Goal: Task Accomplishment & Management: Manage account settings

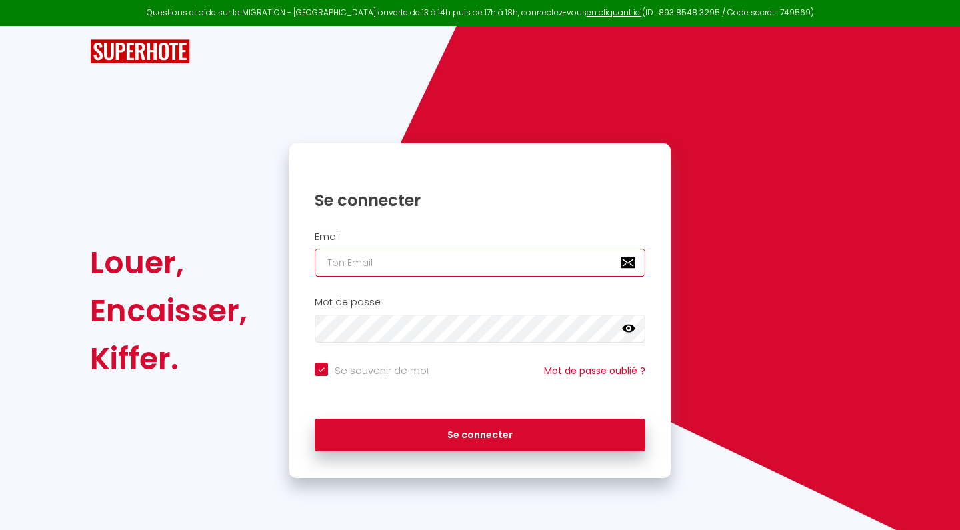
type input "[PERSON_NAME][EMAIL_ADDRESS][DOMAIN_NAME]"
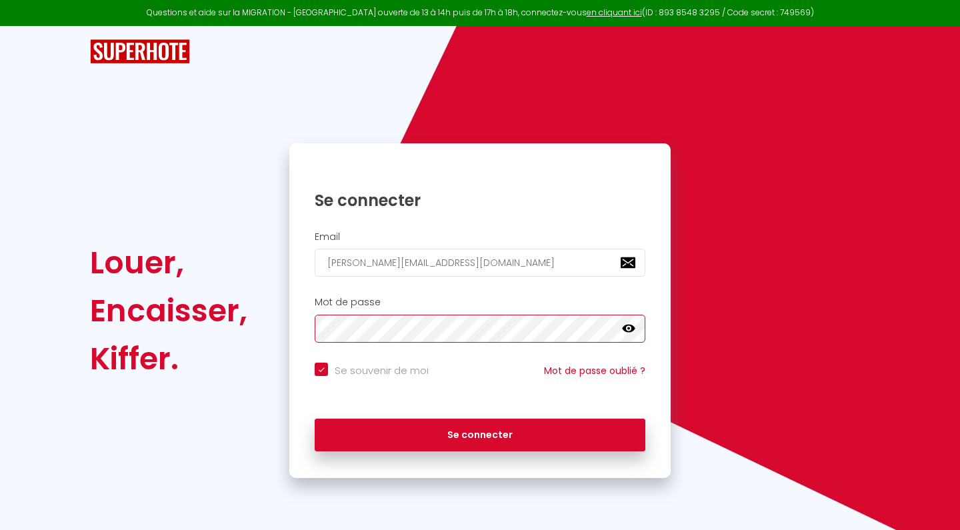
click at [480, 432] on button "Se connecter" at bounding box center [480, 434] width 331 height 33
checkbox input "true"
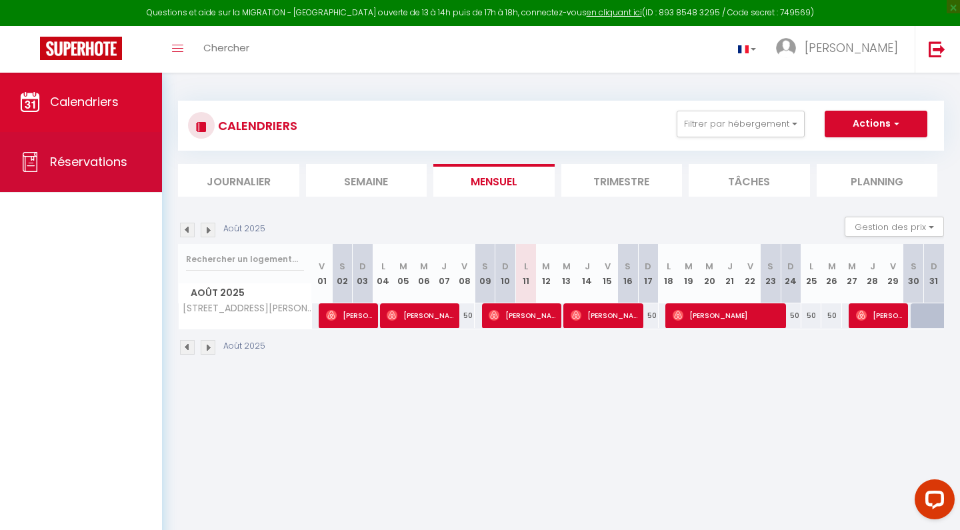
click at [125, 170] on span "Réservations" at bounding box center [88, 161] width 77 height 17
select select "not_cancelled"
select select "2025"
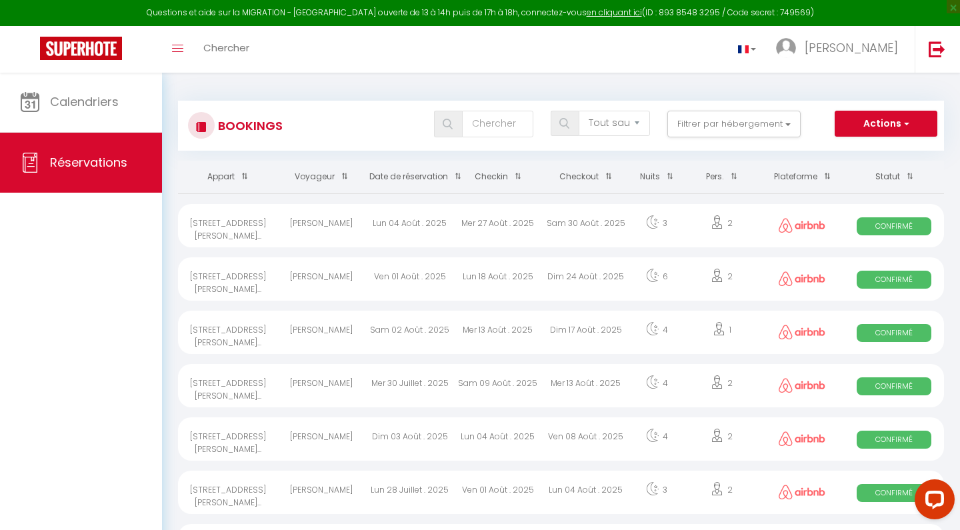
click at [886, 127] on button "Actions" at bounding box center [885, 124] width 103 height 27
click at [859, 170] on link "Exporter les réservations" at bounding box center [865, 169] width 143 height 17
type input "[PERSON_NAME][EMAIL_ADDRESS][DOMAIN_NAME]"
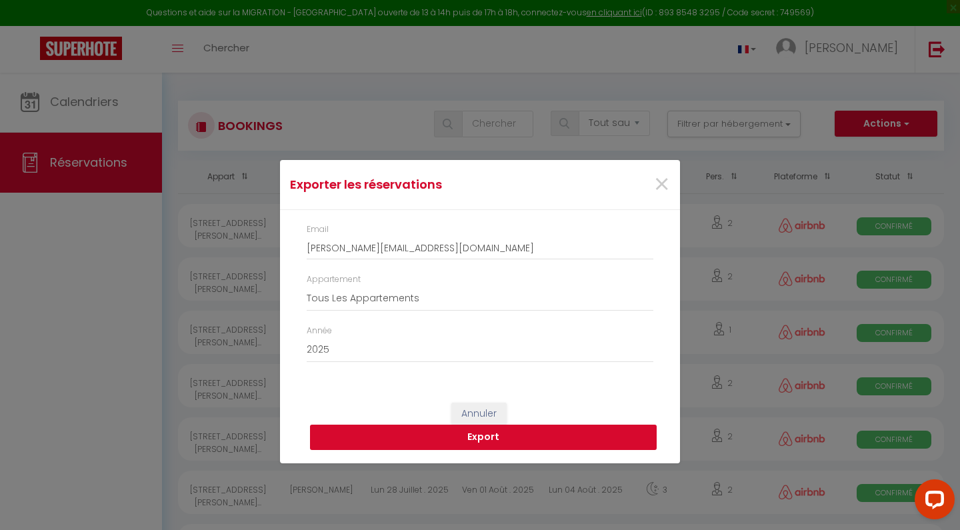
click at [363, 435] on button "Export" at bounding box center [483, 436] width 347 height 25
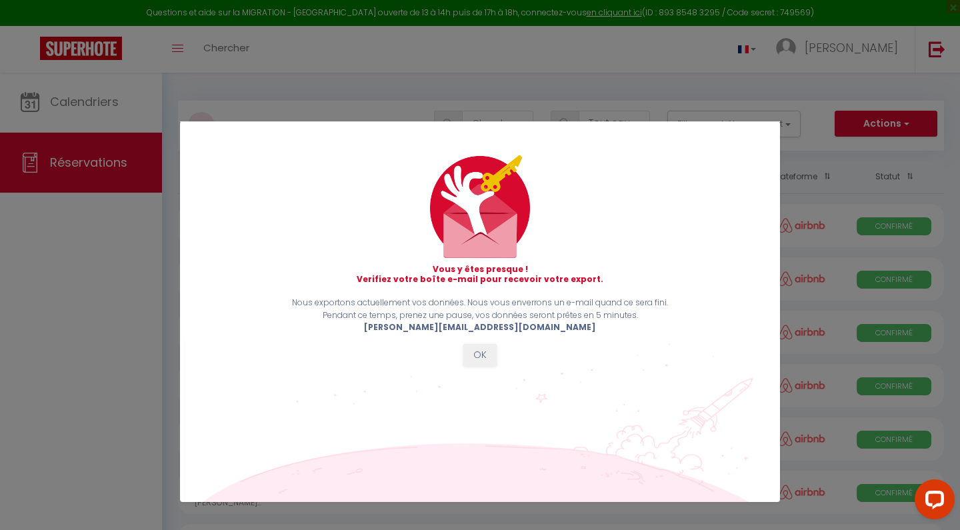
click at [484, 351] on button "OK" at bounding box center [479, 355] width 33 height 23
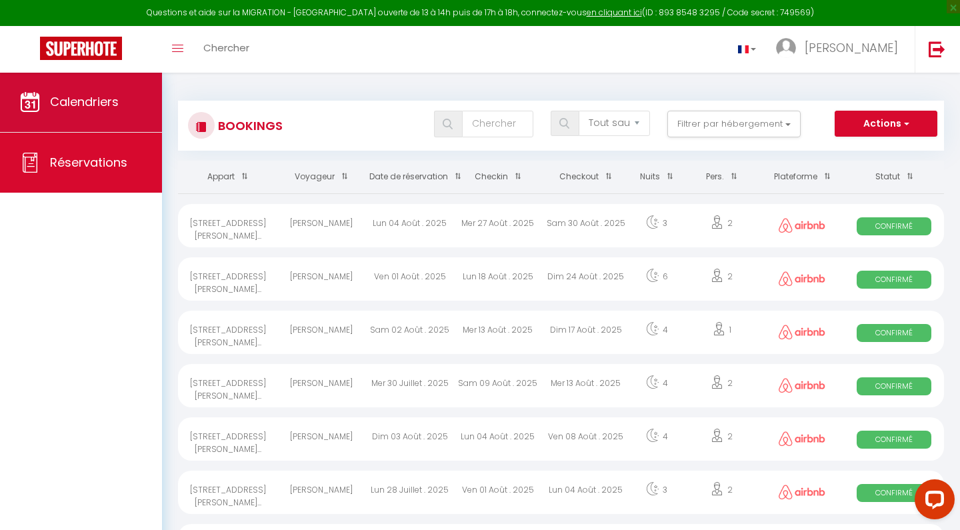
click at [102, 94] on span "Calendriers" at bounding box center [84, 101] width 69 height 17
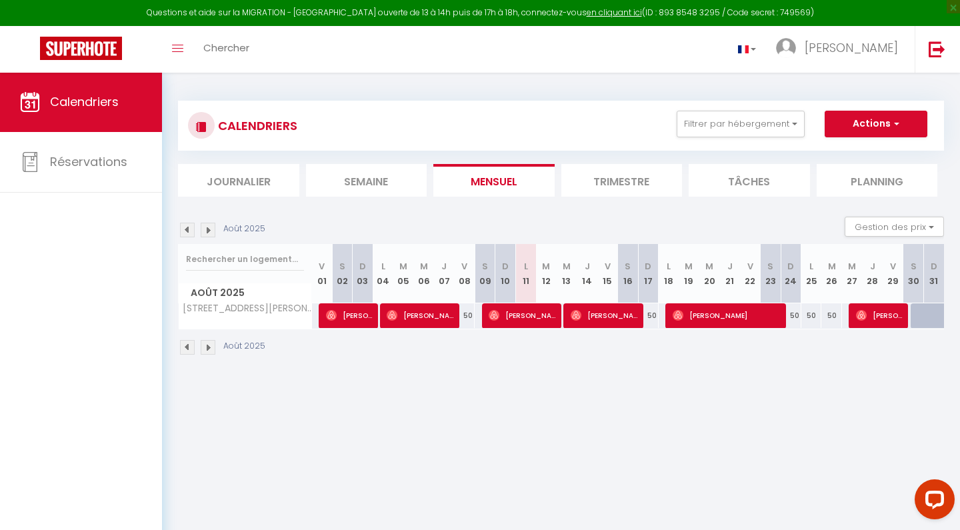
click at [189, 234] on img at bounding box center [187, 230] width 15 height 15
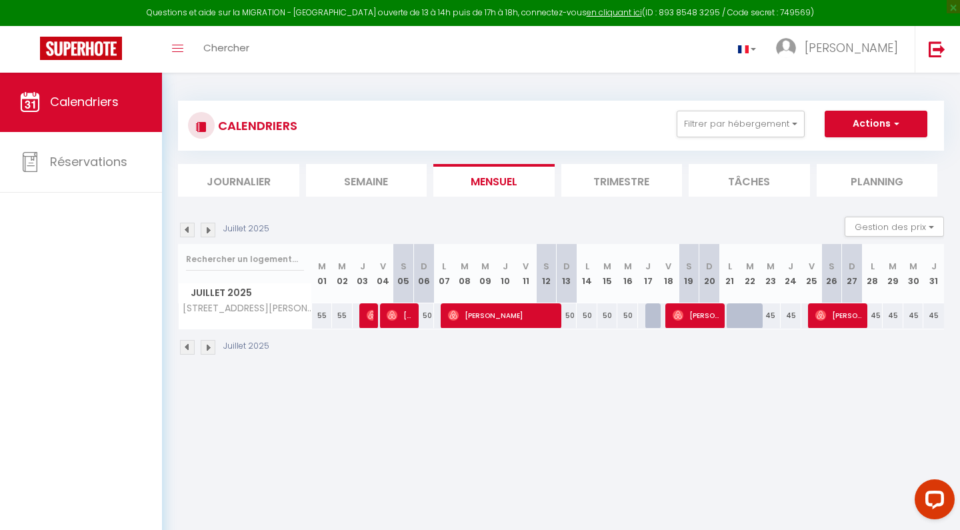
click at [211, 230] on img at bounding box center [208, 230] width 15 height 15
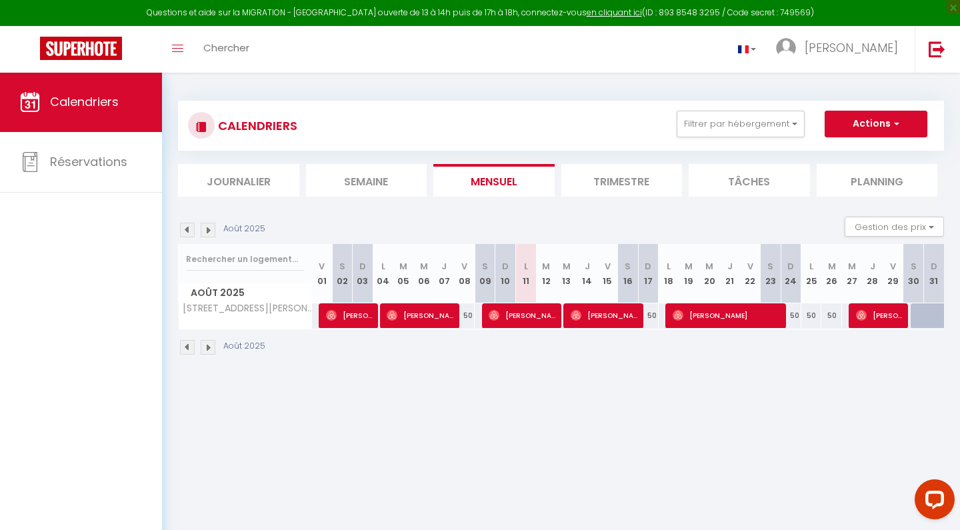
click at [189, 233] on img at bounding box center [187, 230] width 15 height 15
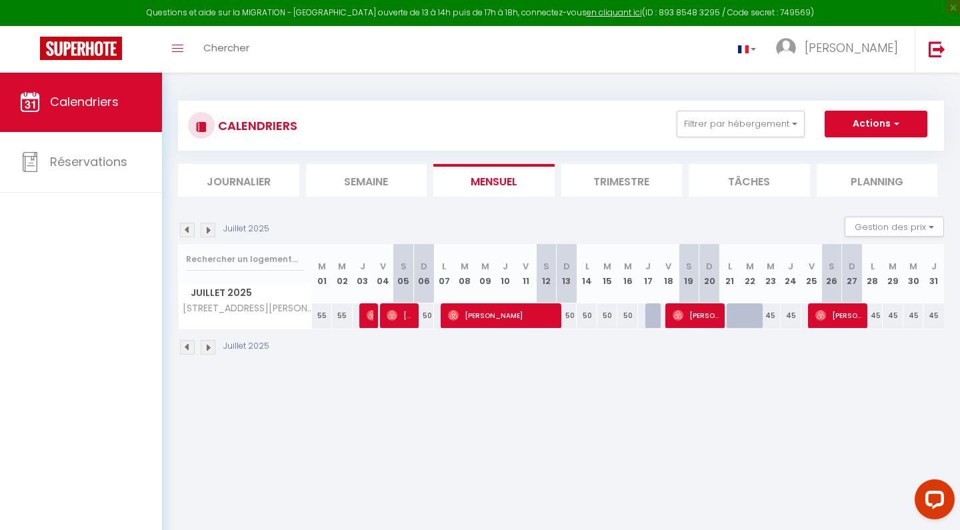
click at [206, 229] on img at bounding box center [208, 230] width 15 height 15
select select
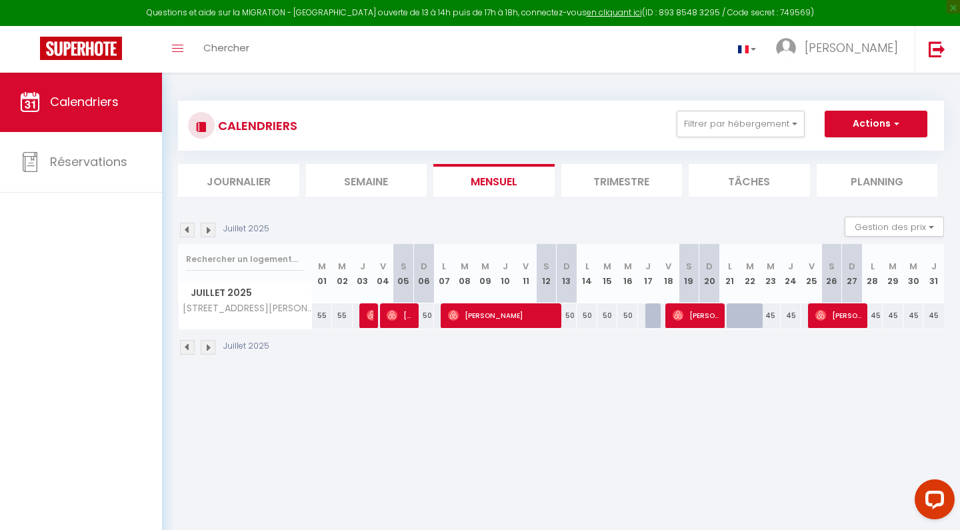
select select
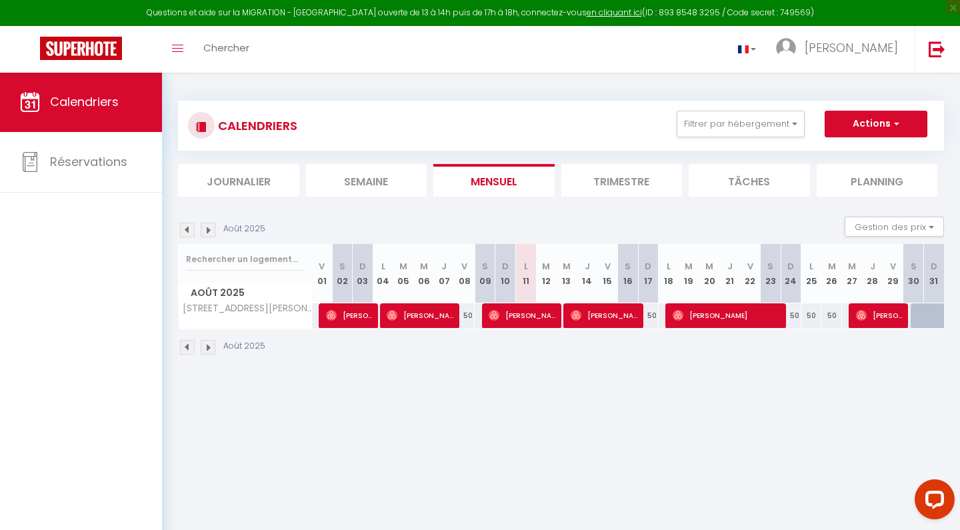
click at [732, 317] on span "[PERSON_NAME]" at bounding box center [727, 315] width 110 height 25
select select "OK"
select select "0"
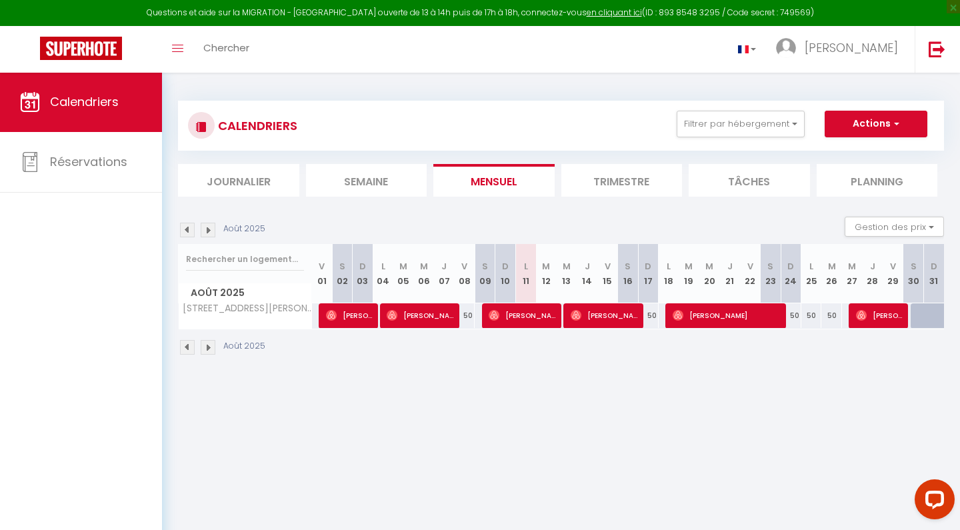
select select "1"
select select
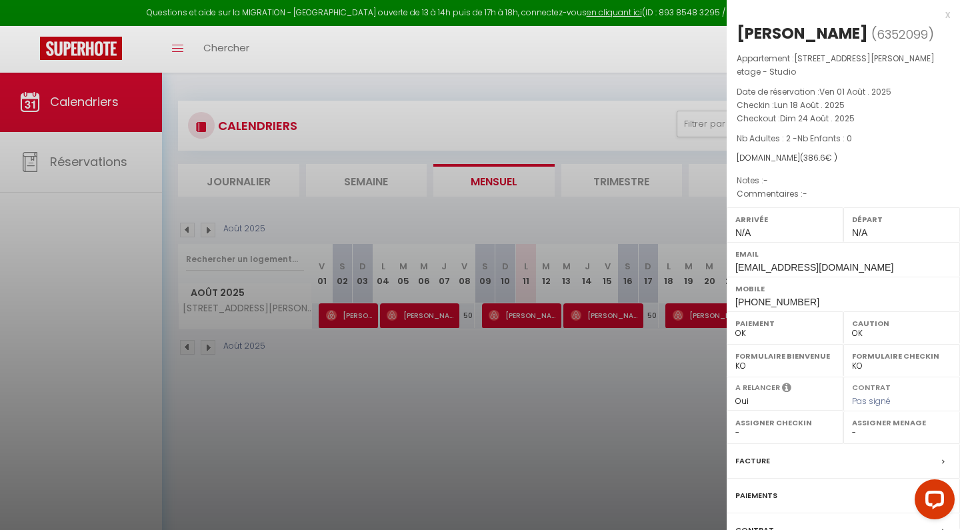
click at [642, 406] on div at bounding box center [480, 265] width 960 height 530
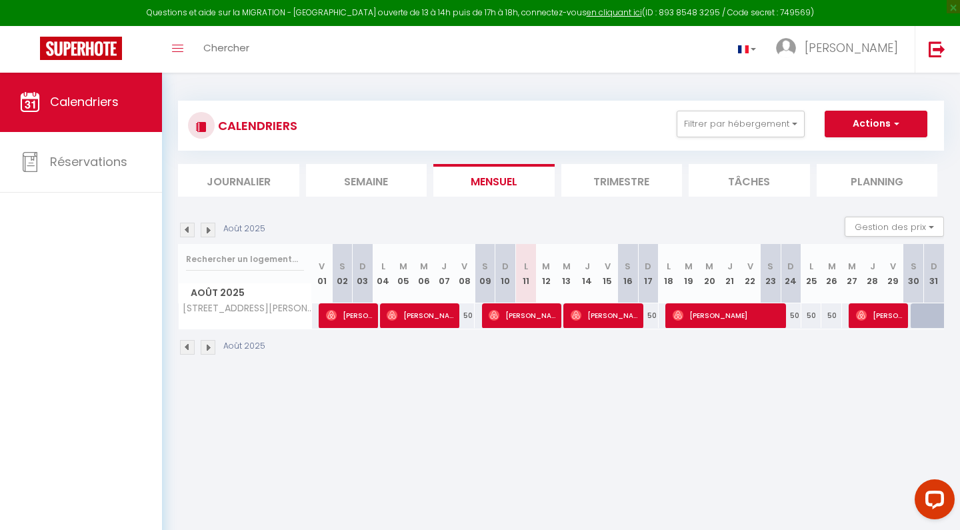
click at [181, 228] on img at bounding box center [187, 230] width 15 height 15
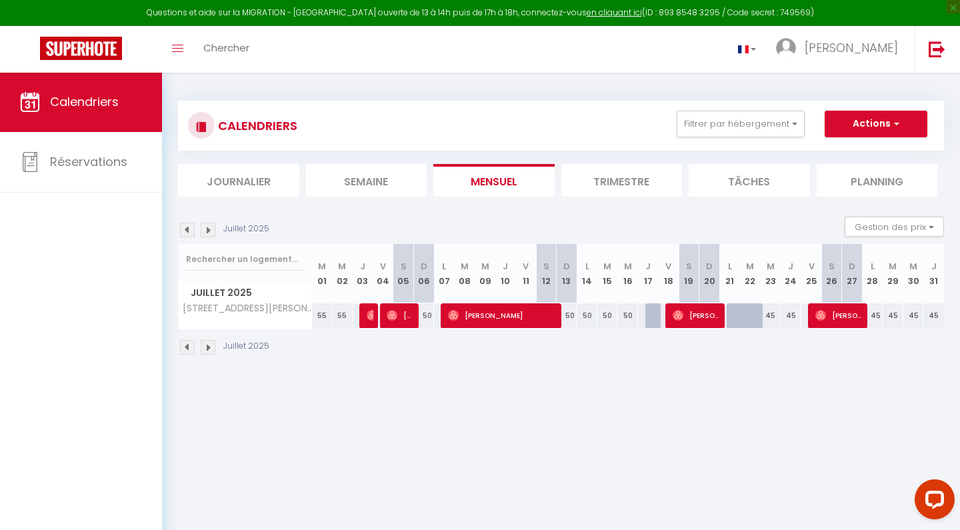
click at [742, 313] on div at bounding box center [750, 315] width 21 height 25
type input "45"
type input "[DATE] Juillet 2025"
type input "Mer 23 Juillet 2025"
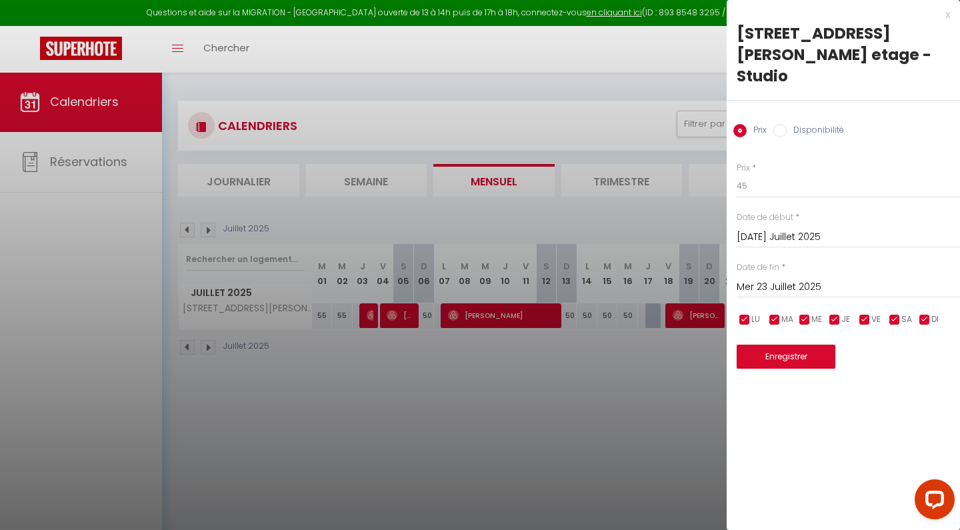
click at [943, 13] on div "x" at bounding box center [837, 15] width 223 height 16
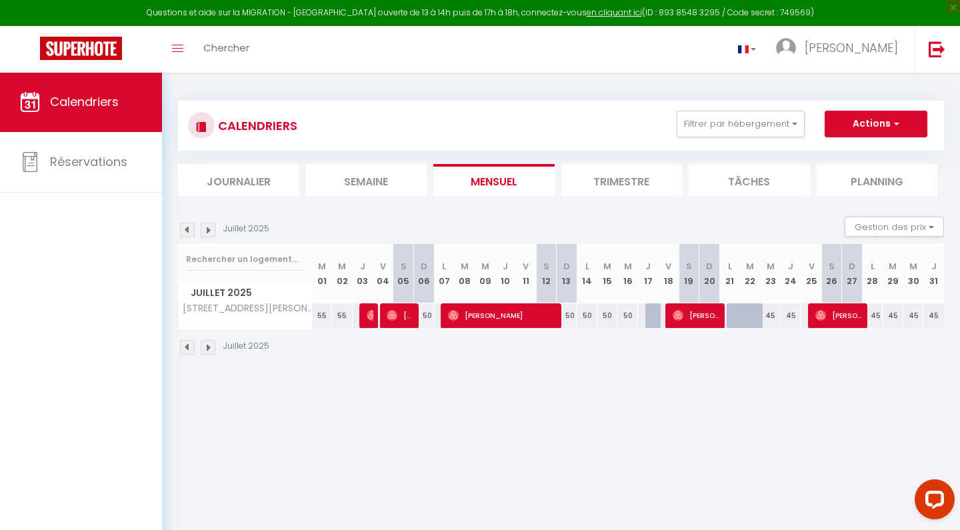
click at [744, 314] on div at bounding box center [750, 315] width 21 height 25
type input "45"
type input "[DATE] Juillet 2025"
type input "Mer 23 Juillet 2025"
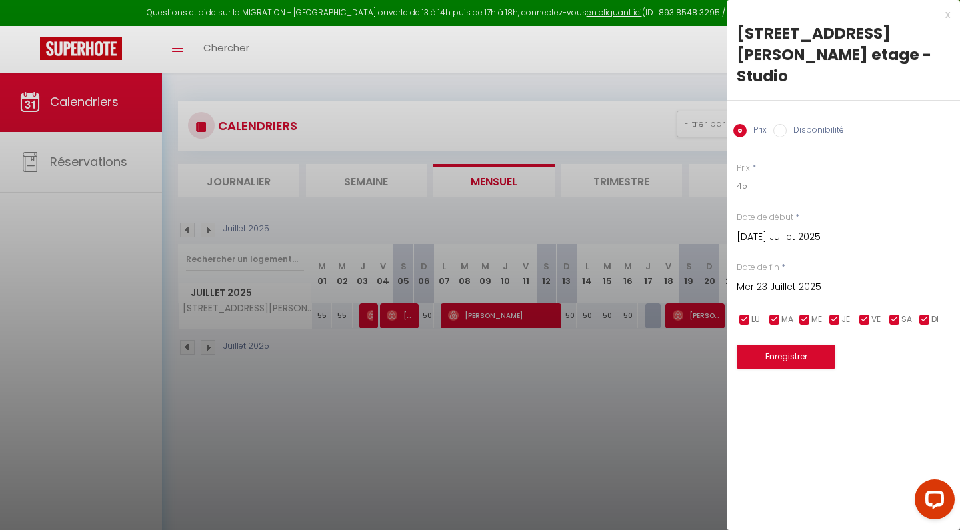
click at [628, 436] on div at bounding box center [480, 265] width 960 height 530
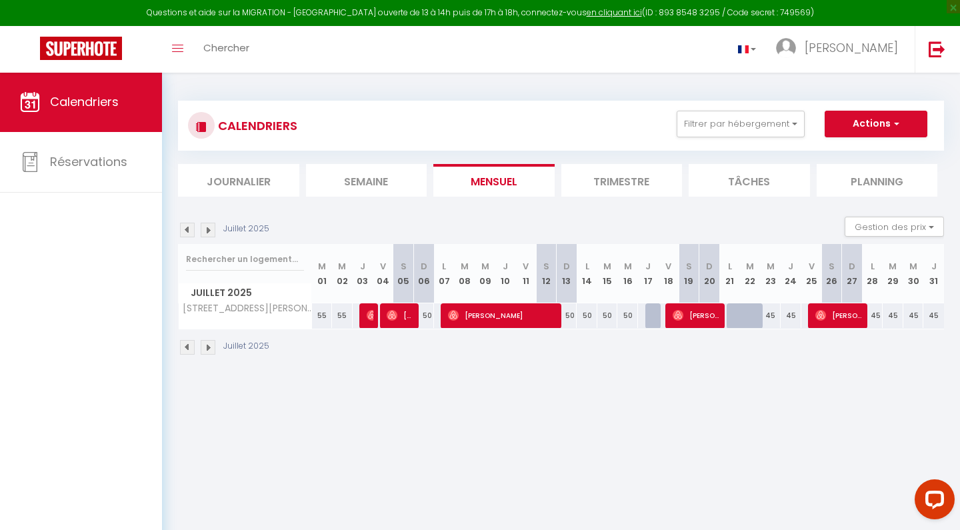
click at [647, 310] on div at bounding box center [655, 315] width 21 height 25
type input "50"
type input "Jeu 17 Juillet 2025"
type input "Ven 18 Juillet 2025"
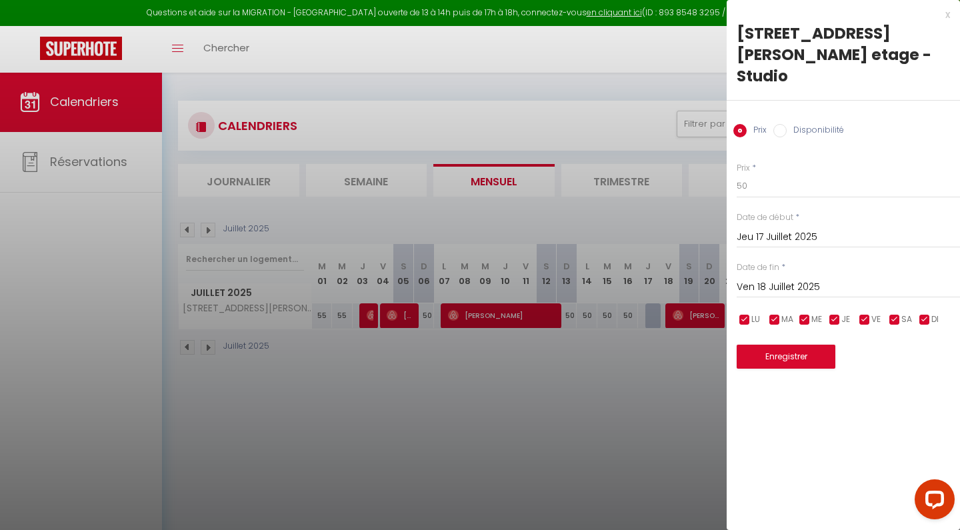
click at [609, 415] on div at bounding box center [480, 265] width 960 height 530
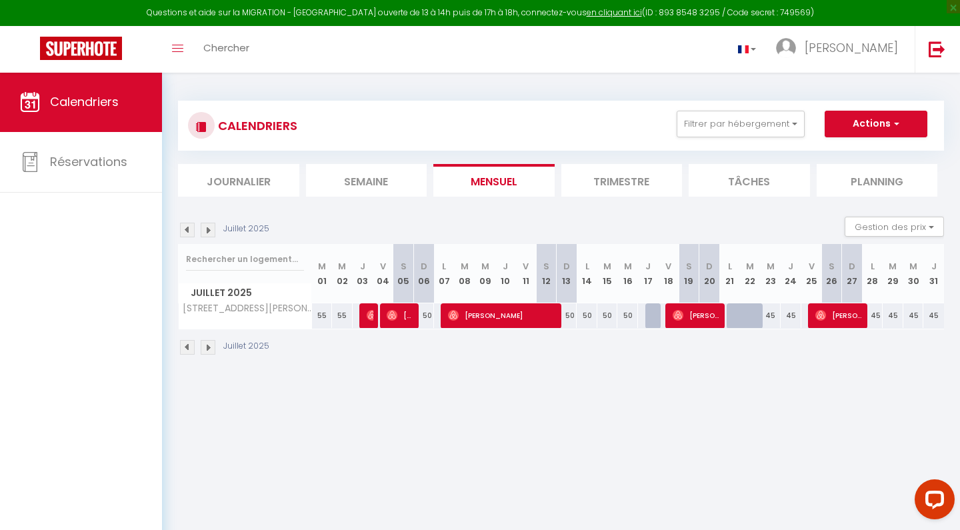
click at [581, 165] on li "Trimestre" at bounding box center [621, 180] width 121 height 33
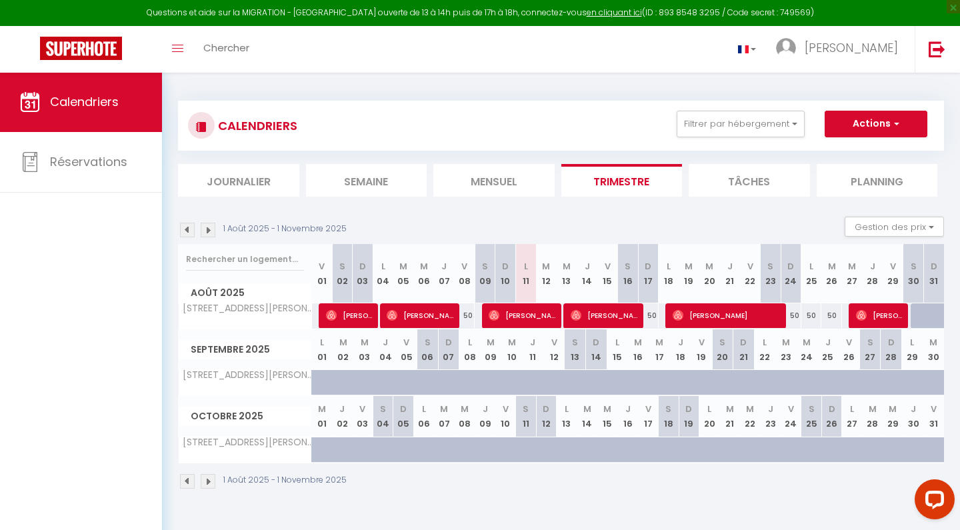
click at [188, 230] on img at bounding box center [187, 230] width 15 height 15
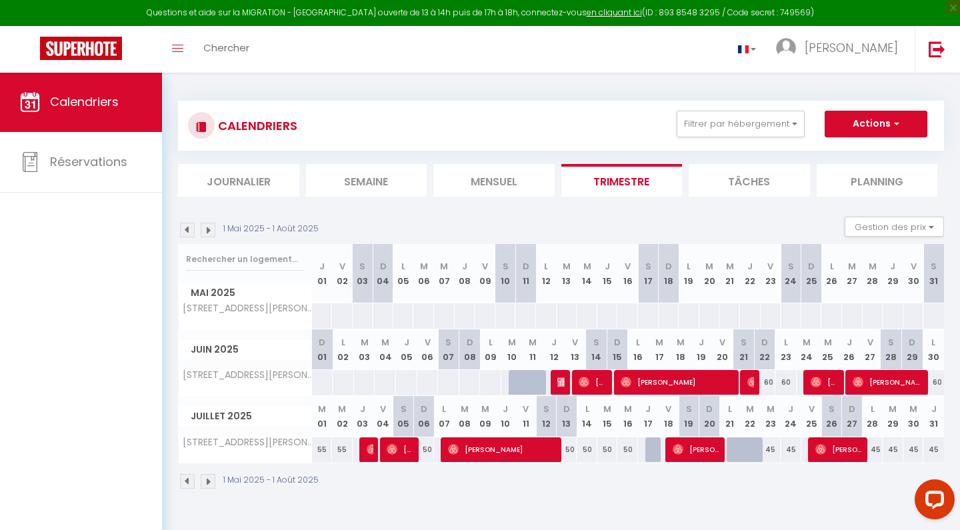
click at [901, 184] on li "Planning" at bounding box center [876, 180] width 121 height 33
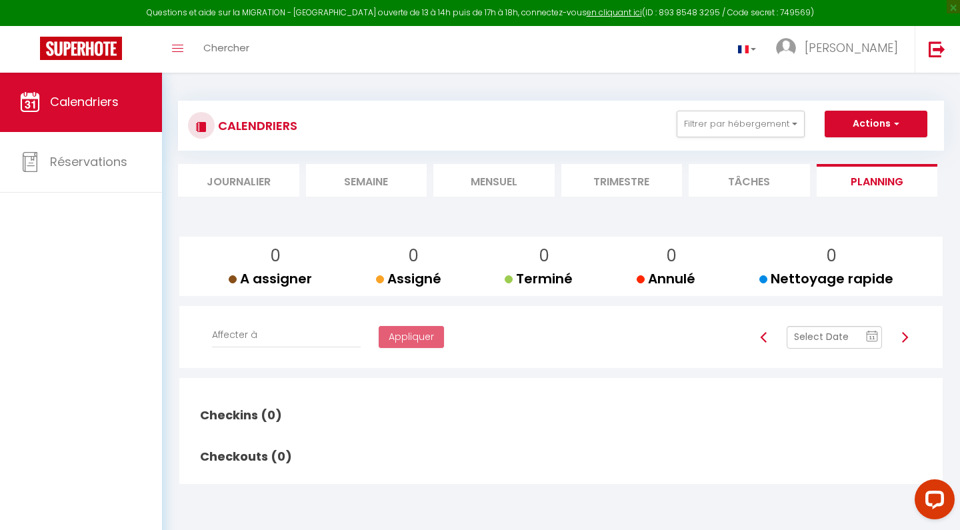
click at [532, 438] on div "Checkins (0) Statut Appart Voyageur Checkin Checkout Nuits Adultes Enfants Heur…" at bounding box center [561, 430] width 742 height 92
